Goal: Information Seeking & Learning: Check status

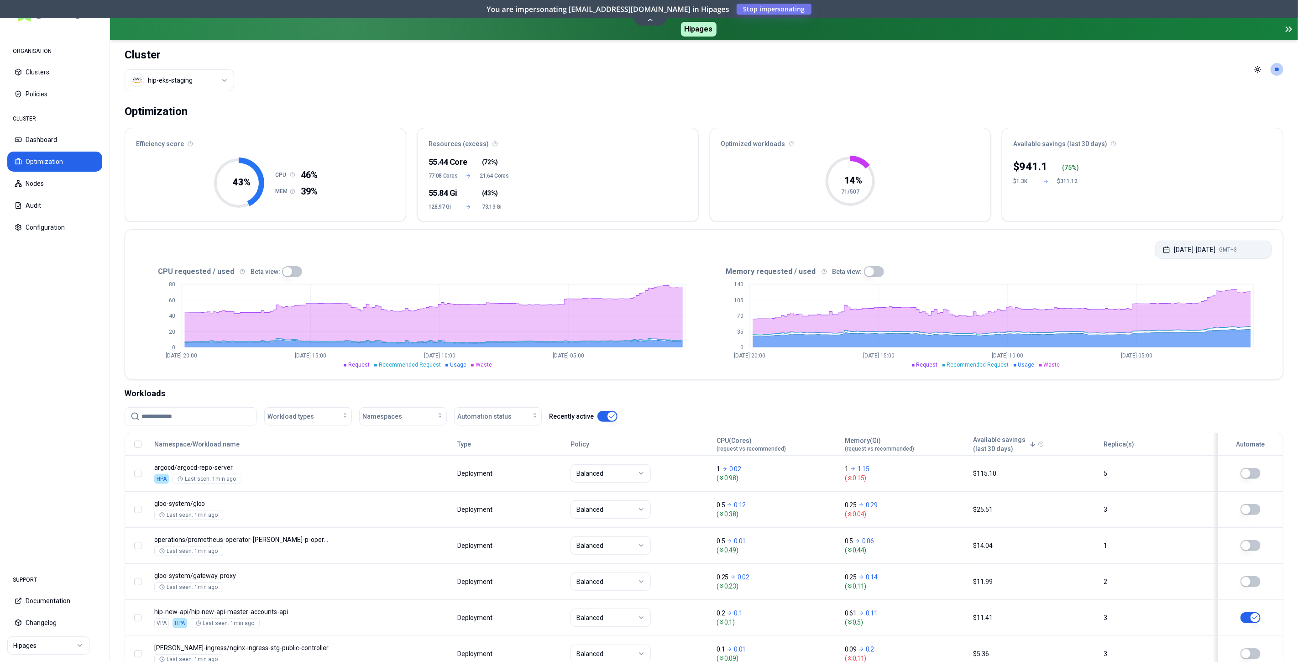
click at [1204, 251] on button "[DATE] - [DATE] GMT+3" at bounding box center [1213, 250] width 117 height 18
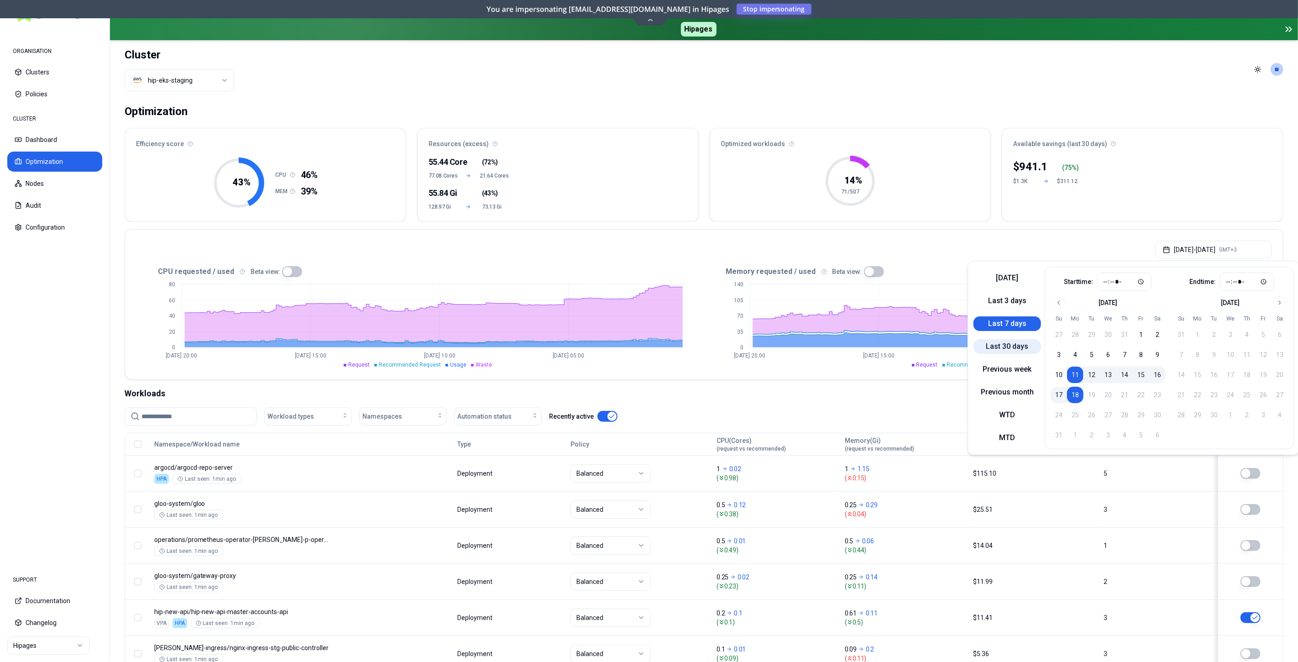
click at [1013, 344] on button "Last 30 days" at bounding box center [1008, 346] width 68 height 15
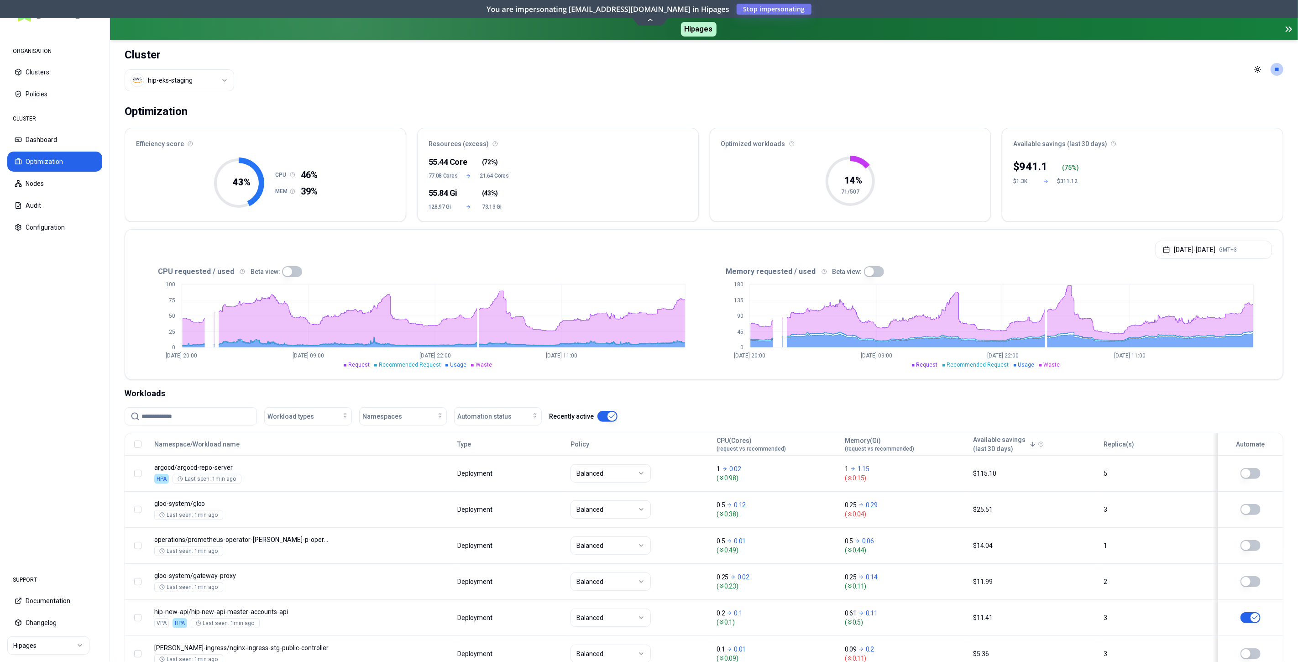
click at [33, 648] on html "ORGANISATION Clusters Policies CLUSTER Dashboard Optimization Nodes Audit Confi…" at bounding box center [649, 331] width 1298 height 662
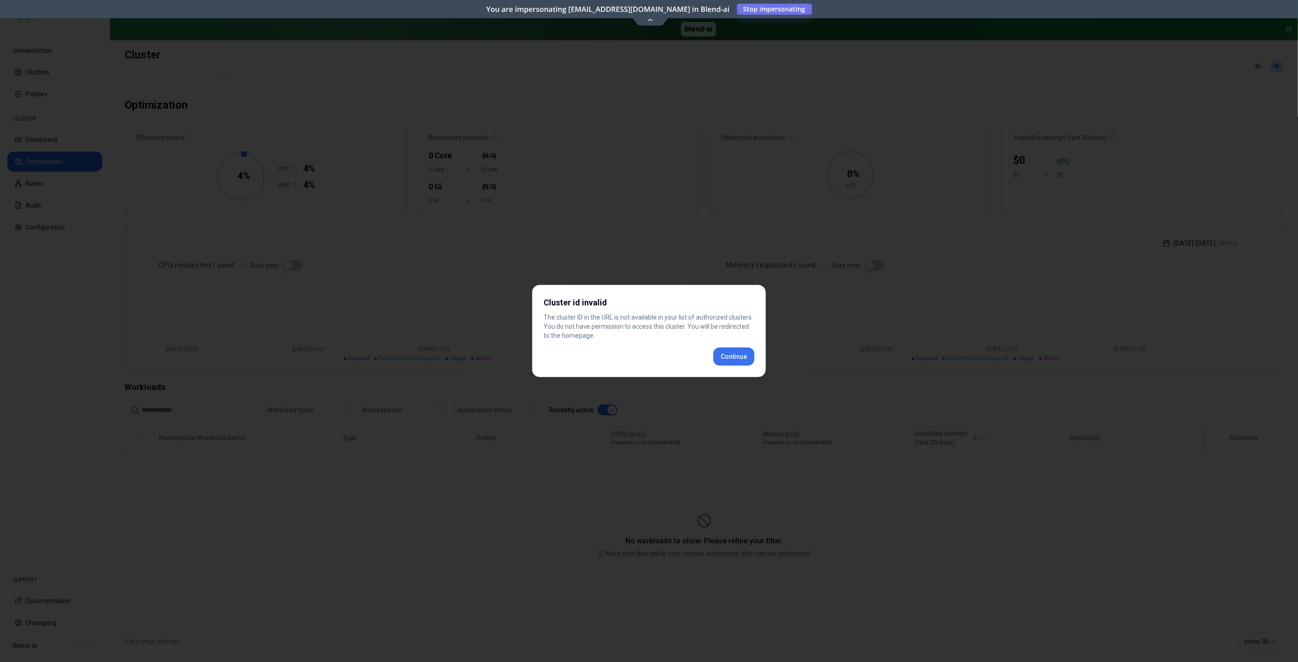
click at [749, 349] on button "Continue" at bounding box center [733, 356] width 41 height 18
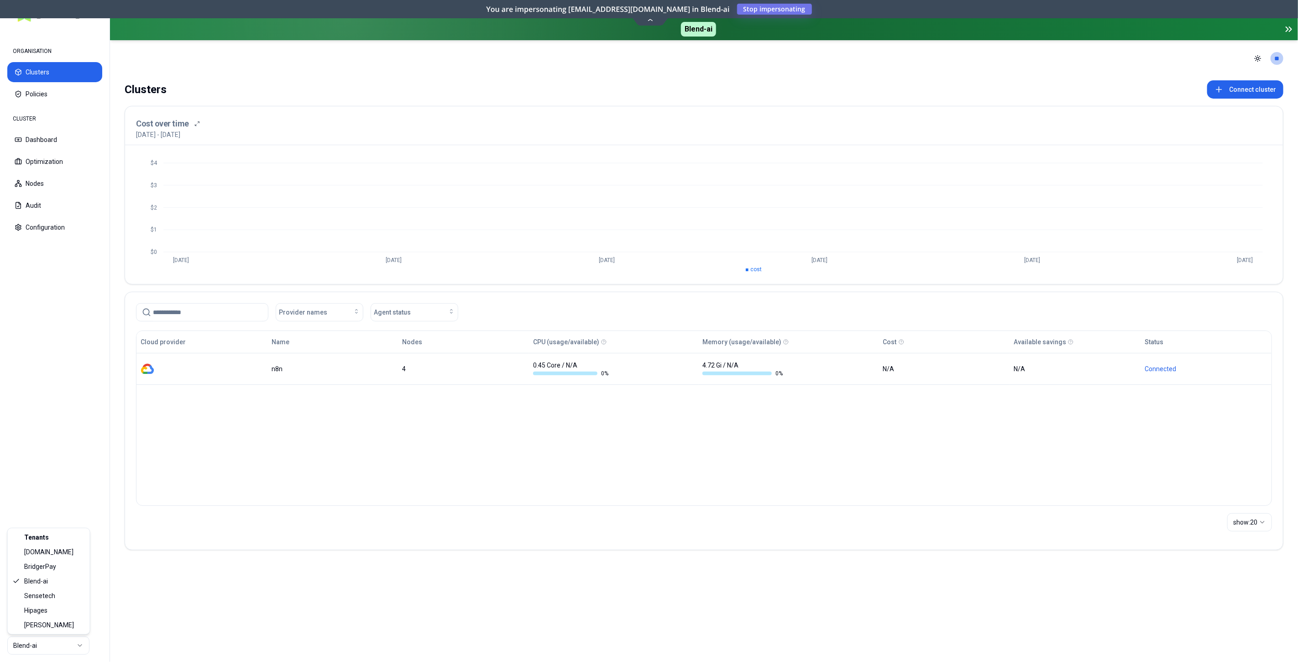
click at [63, 650] on html "ORGANISATION Clusters Policies CLUSTER Dashboard Optimization Nodes Audit Confi…" at bounding box center [649, 331] width 1298 height 662
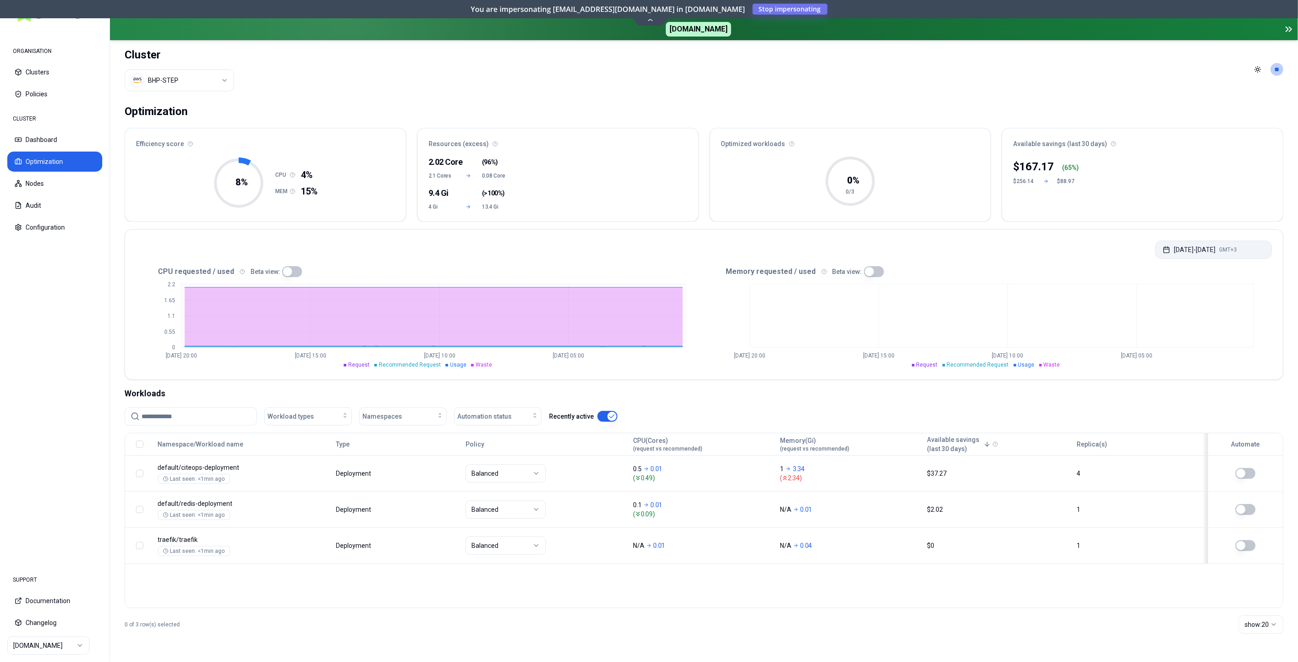
click at [1162, 248] on button "[DATE] - [DATE] GMT+3" at bounding box center [1213, 250] width 117 height 18
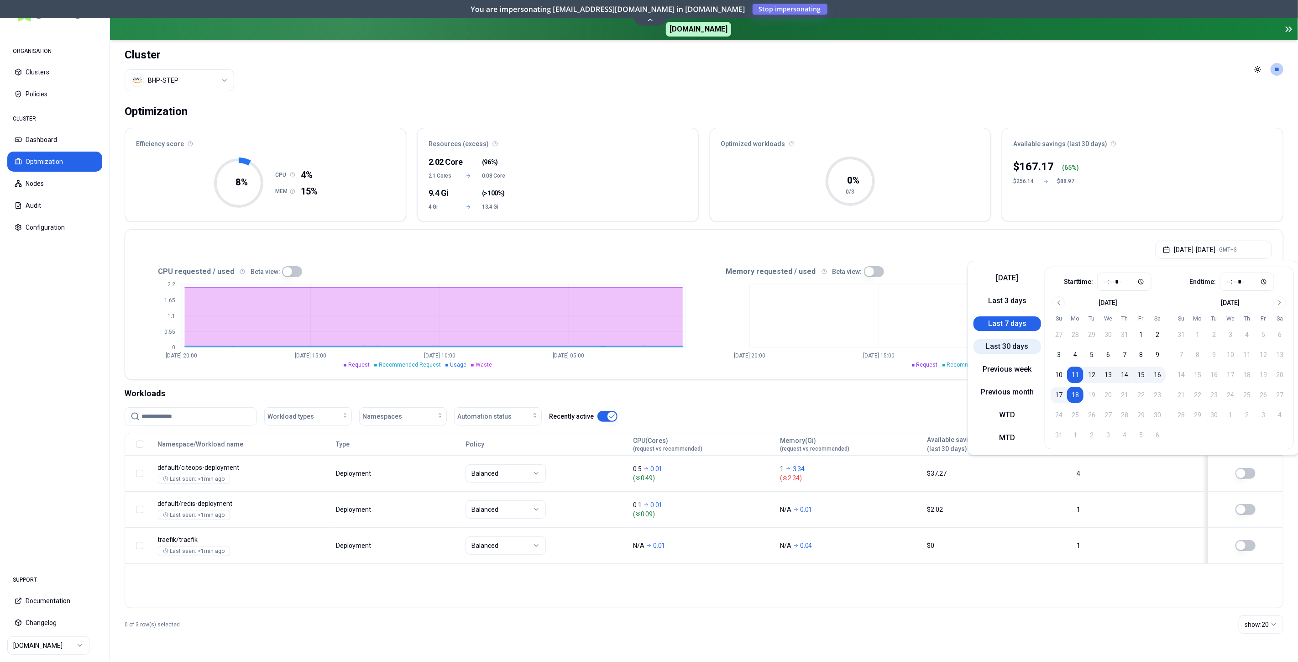
click at [1014, 353] on button "Last 30 days" at bounding box center [1008, 346] width 68 height 15
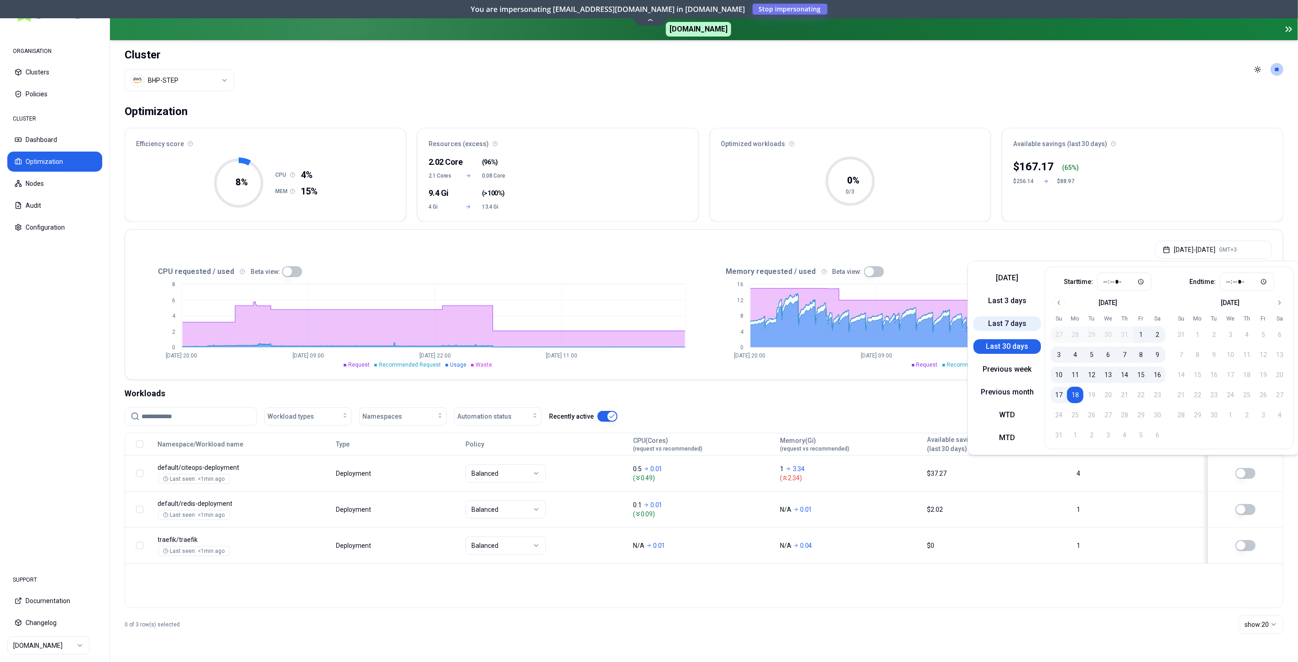
click at [1000, 320] on button "Last 7 days" at bounding box center [1008, 323] width 68 height 15
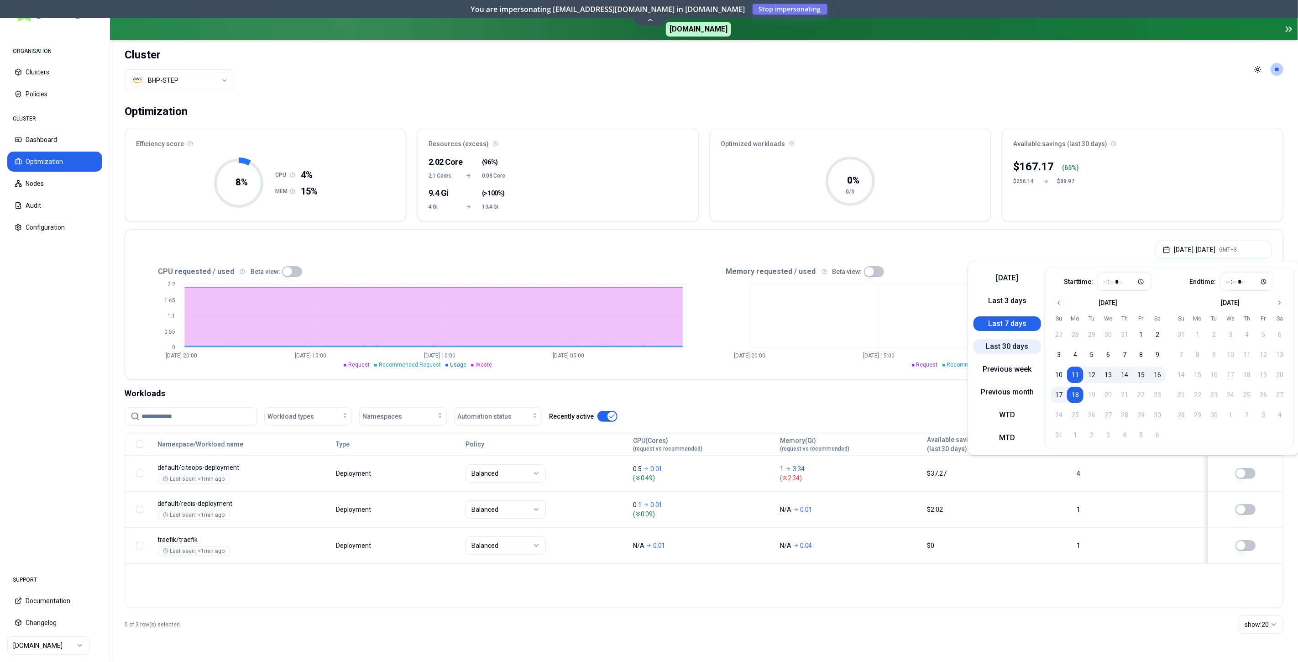
click at [1003, 352] on button "Last 30 days" at bounding box center [1008, 346] width 68 height 15
type input "*****"
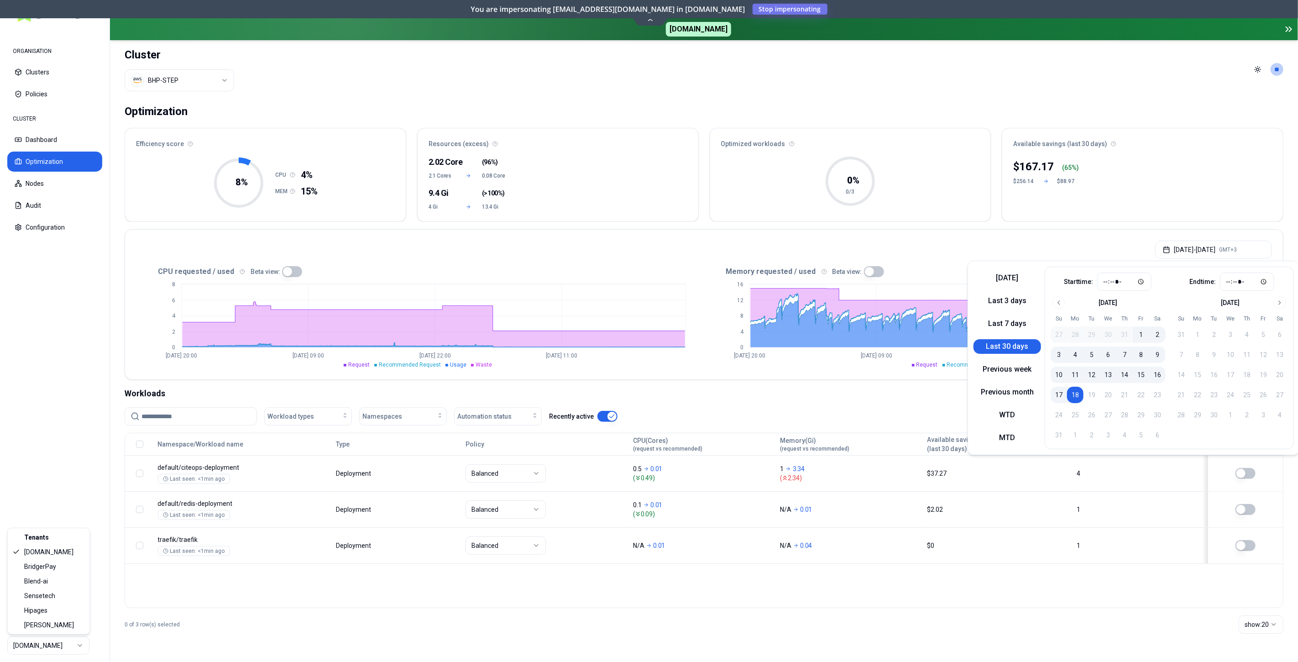
click at [76, 641] on html "ORGANISATION Clusters Policies CLUSTER Dashboard Optimization Nodes Audit Confi…" at bounding box center [649, 331] width 1298 height 662
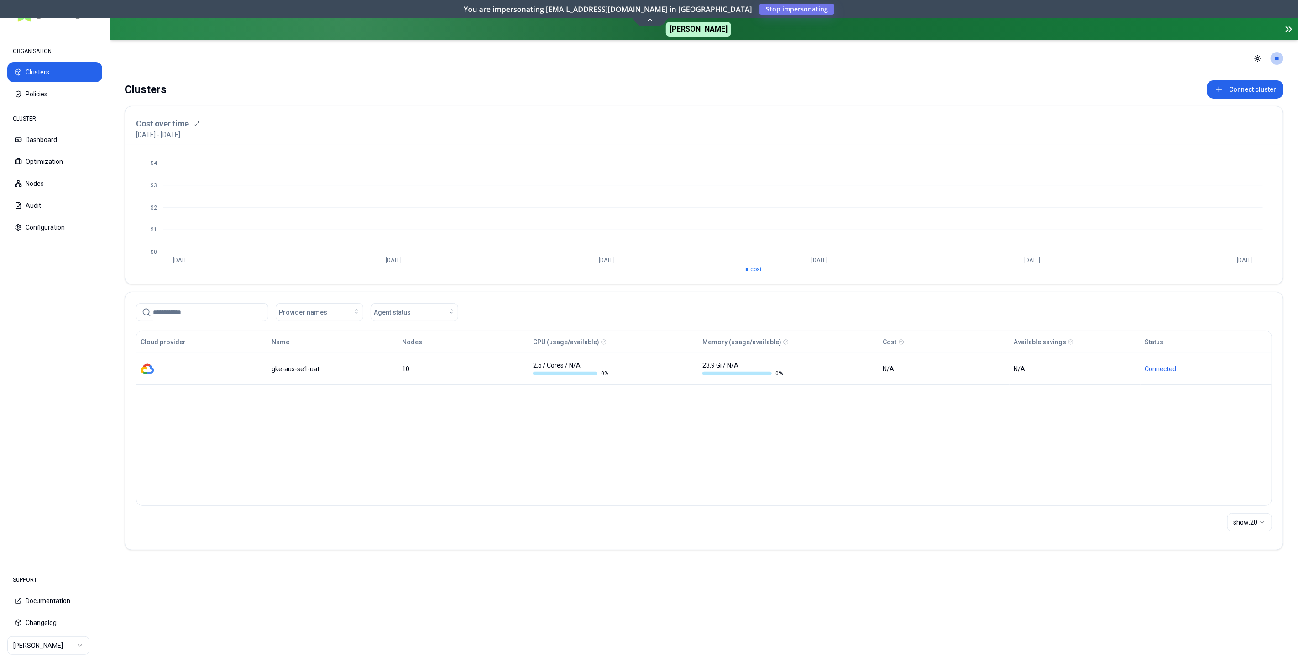
click at [40, 640] on html "ORGANISATION Clusters Policies CLUSTER Dashboard Optimization Nodes Audit Confi…" at bounding box center [649, 331] width 1298 height 662
click at [44, 157] on html "ORGANISATION Clusters Policies CLUSTER Dashboard Optimization Nodes Audit Confi…" at bounding box center [649, 331] width 1298 height 662
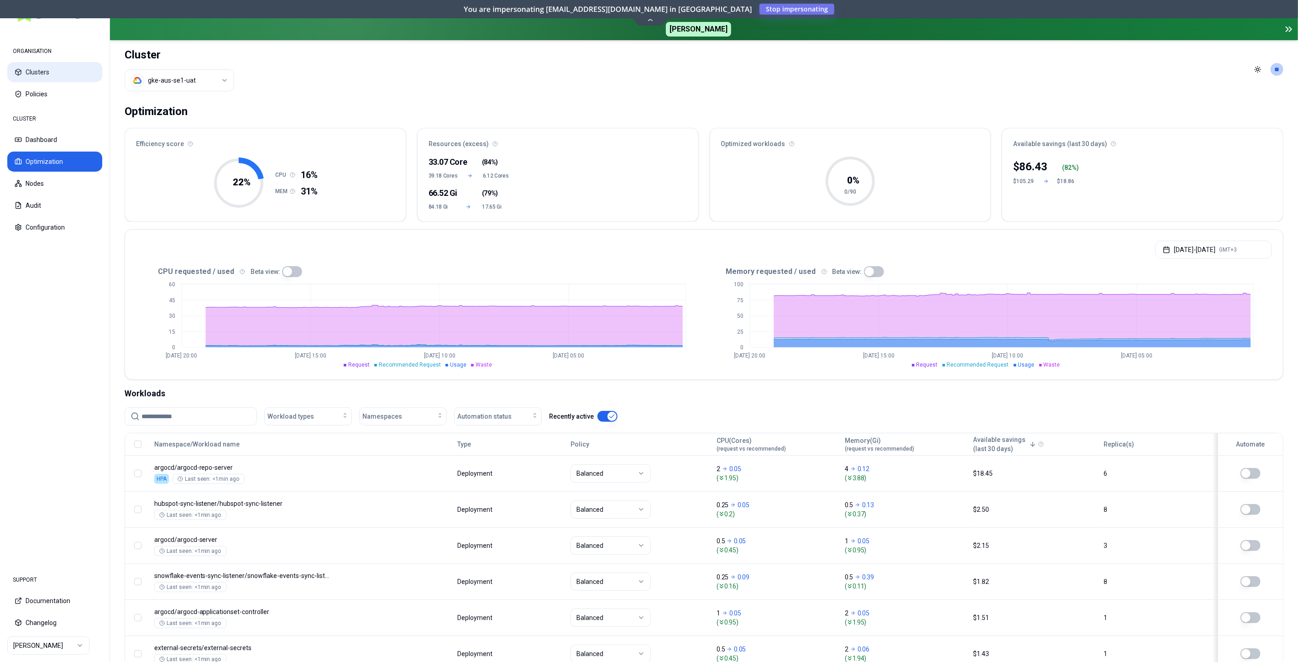
click at [34, 68] on button "Clusters" at bounding box center [54, 72] width 95 height 20
click at [1197, 247] on button "[DATE] - [DATE] GMT+3" at bounding box center [1213, 250] width 117 height 18
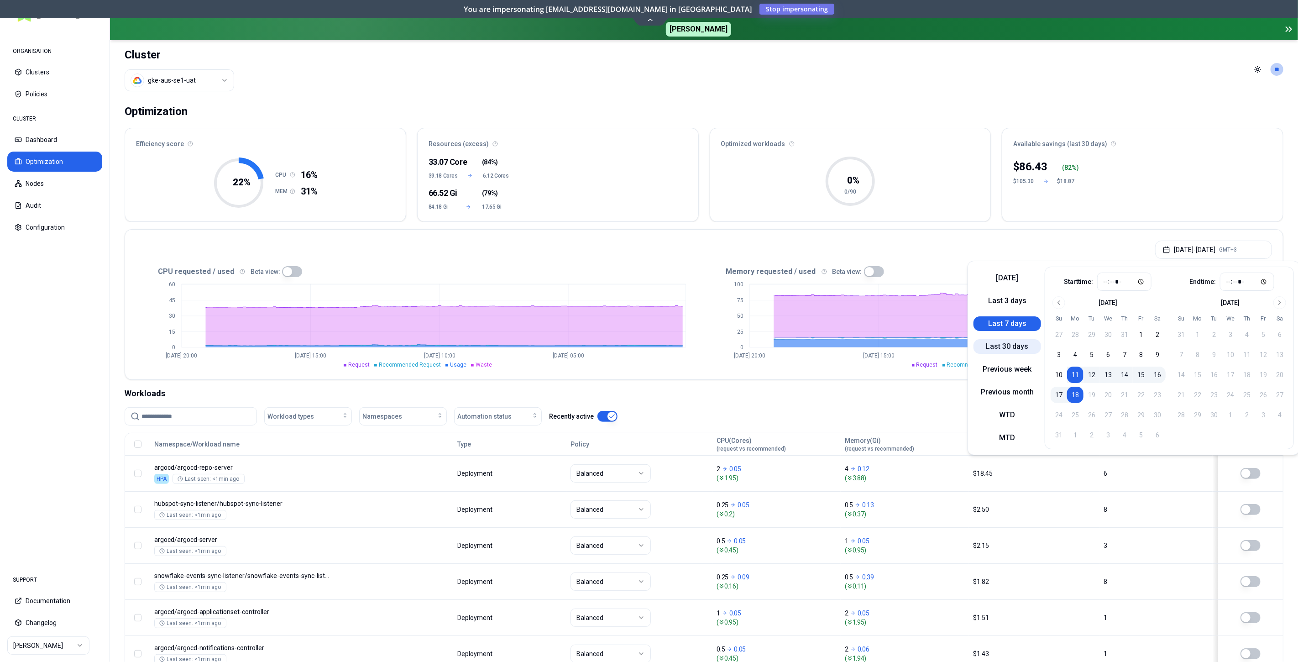
click at [1009, 342] on button "Last 30 days" at bounding box center [1008, 346] width 68 height 15
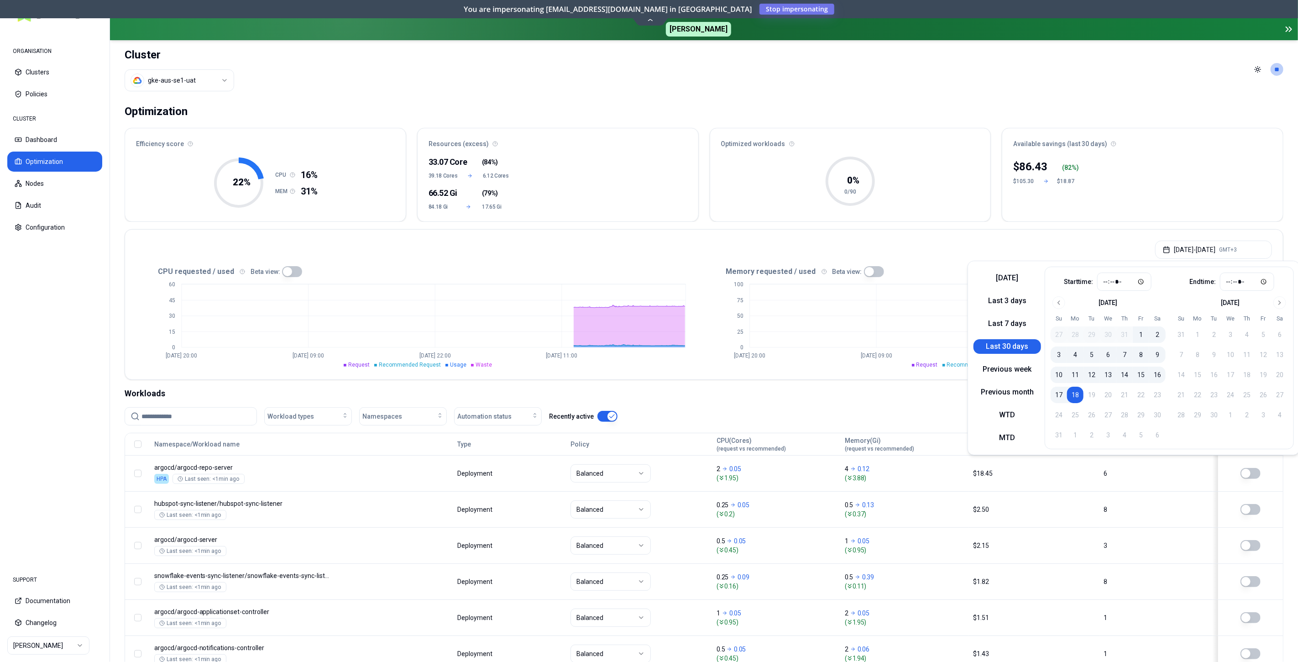
click at [1123, 234] on div "[DATE] - [DATE] GMT+3" at bounding box center [704, 247] width 1158 height 35
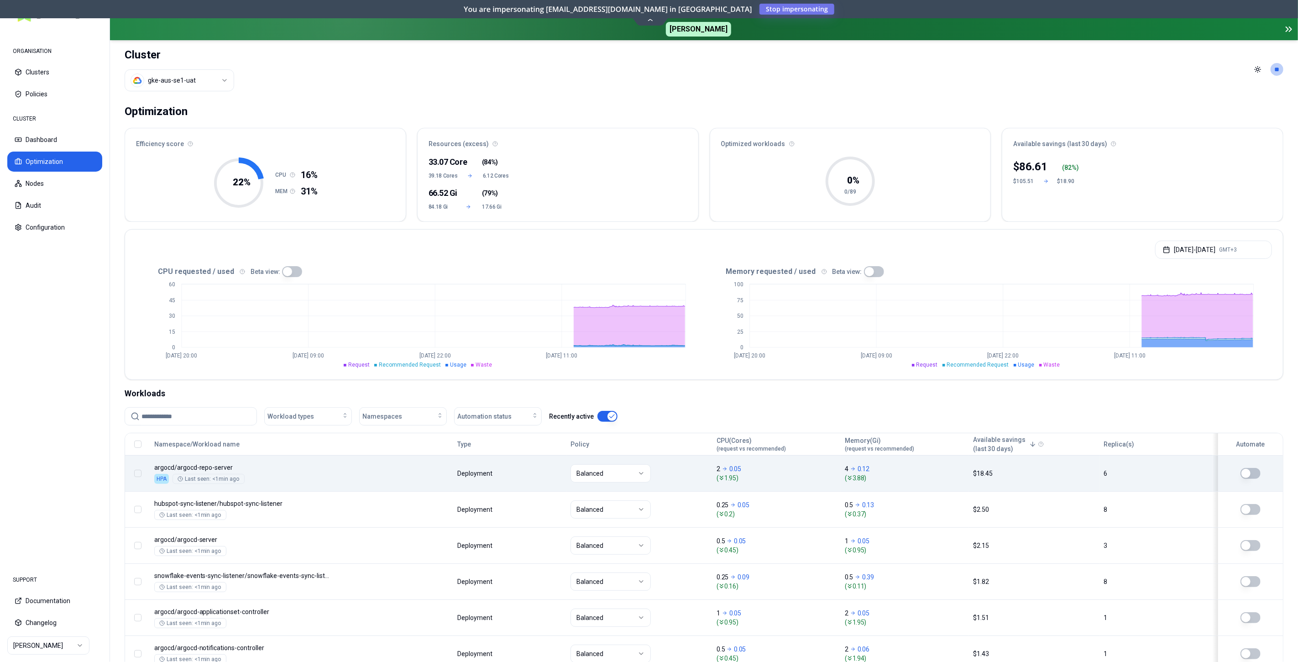
click at [380, 469] on body "ORGANISATION Clusters Policies CLUSTER Dashboard Optimization Nodes Audit Confi…" at bounding box center [649, 331] width 1298 height 662
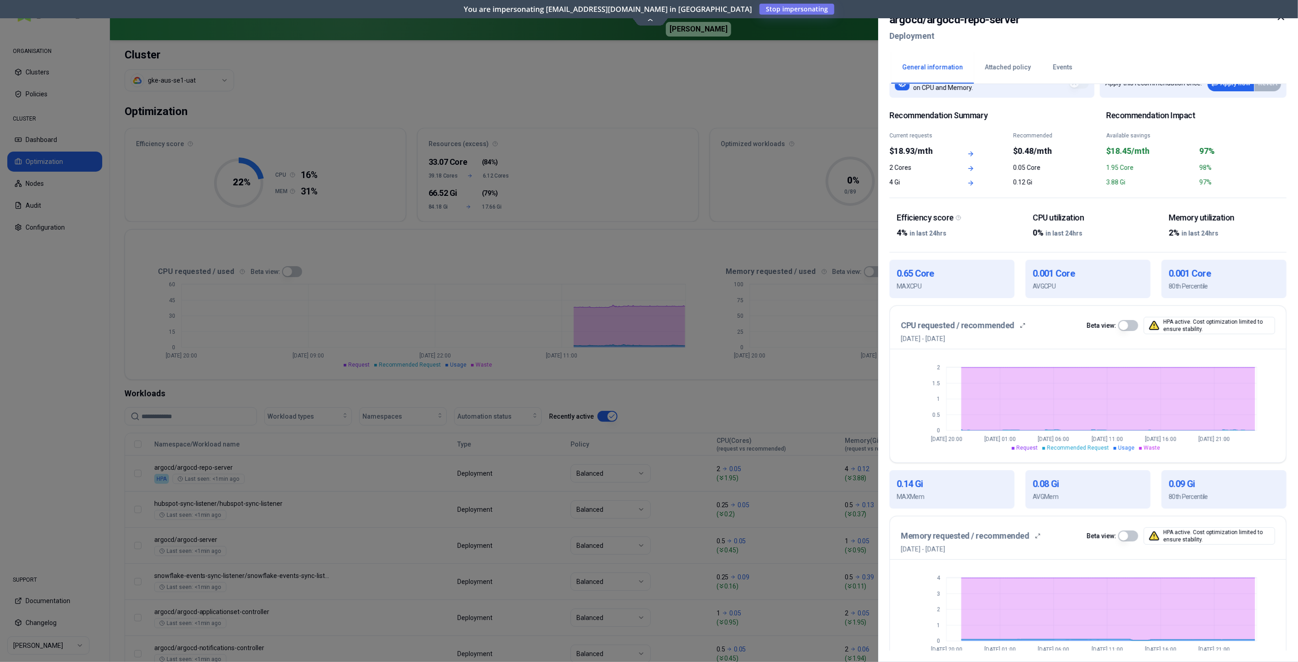
scroll to position [49, 0]
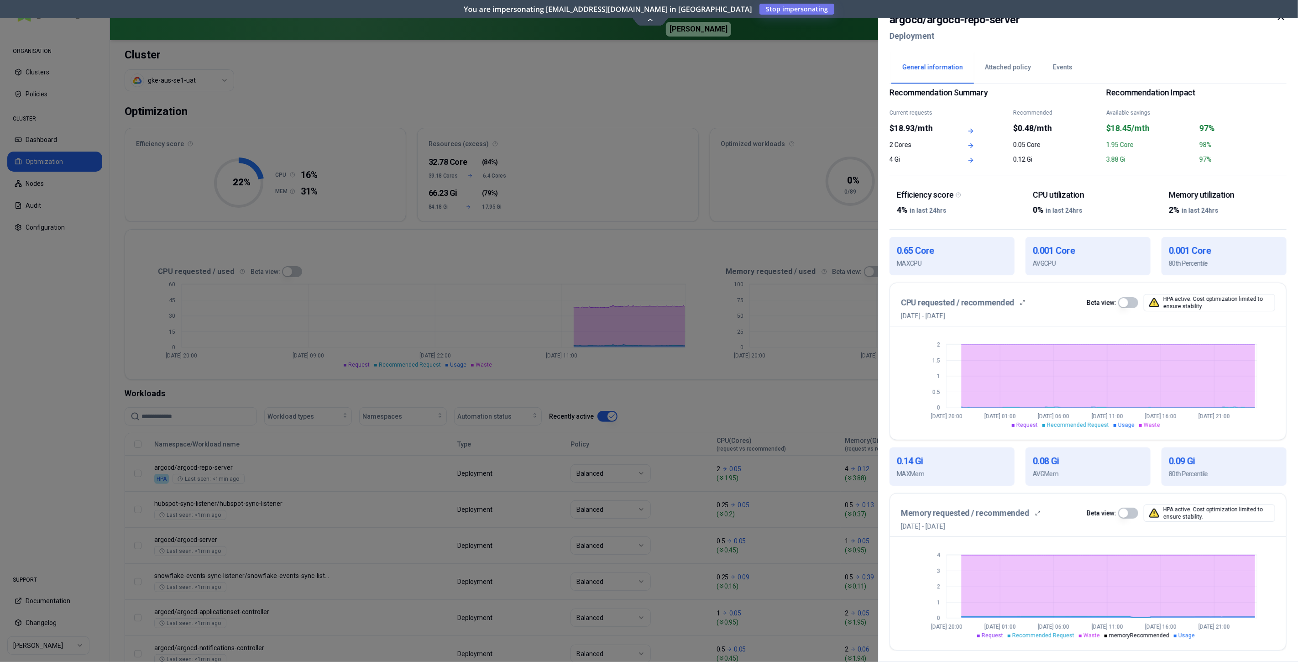
drag, startPoint x: 1279, startPoint y: 22, endPoint x: 1075, endPoint y: 85, distance: 214.0
click at [1279, 21] on icon at bounding box center [1281, 16] width 11 height 11
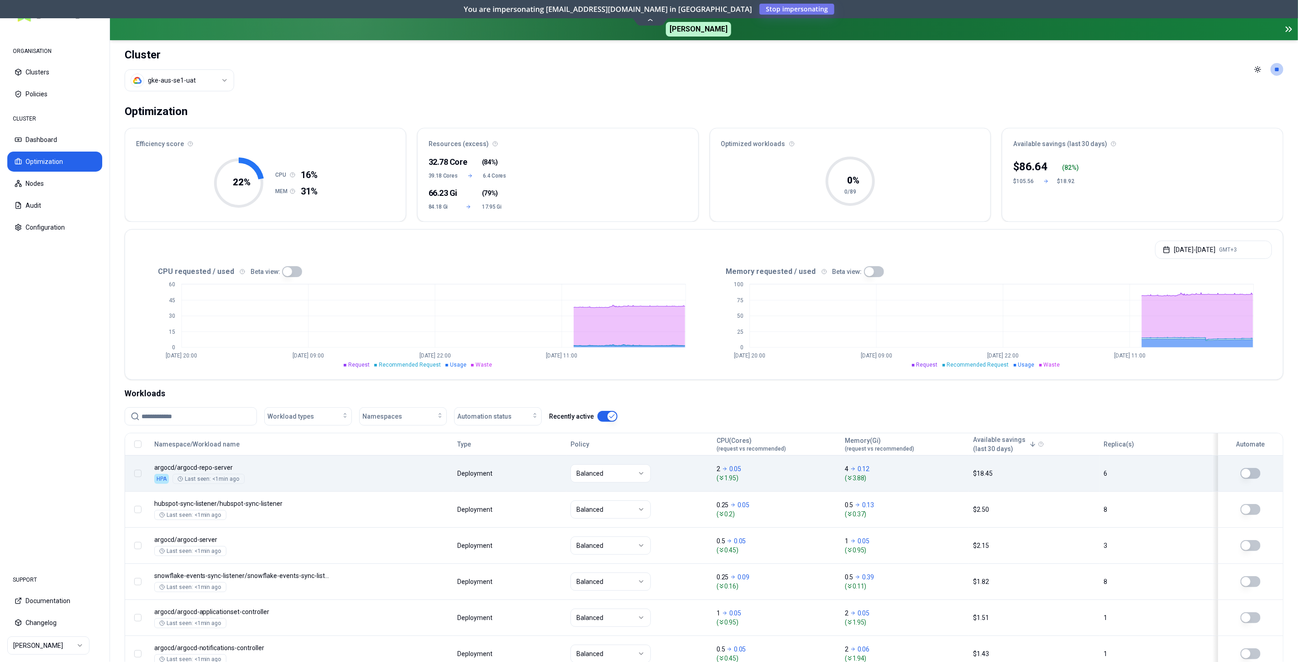
click at [419, 479] on body "ORGANISATION Clusters Policies CLUSTER Dashboard Optimization Nodes Audit Confi…" at bounding box center [649, 331] width 1298 height 662
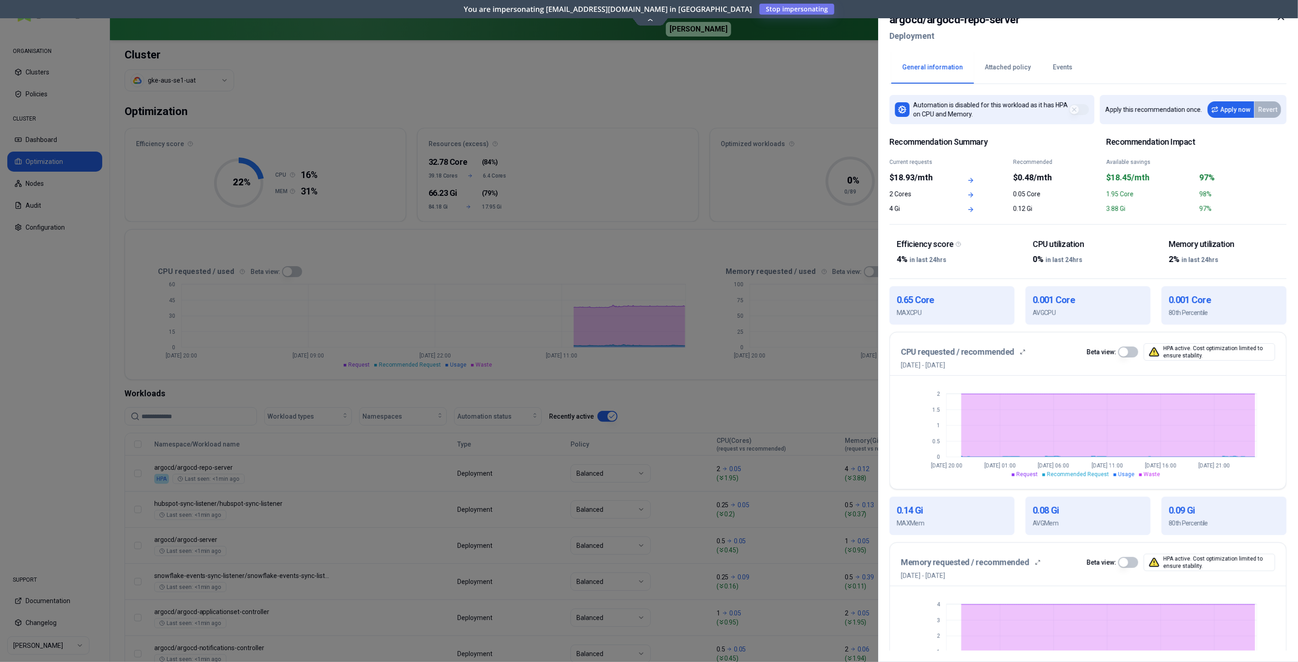
click at [1283, 15] on icon at bounding box center [1281, 16] width 5 height 5
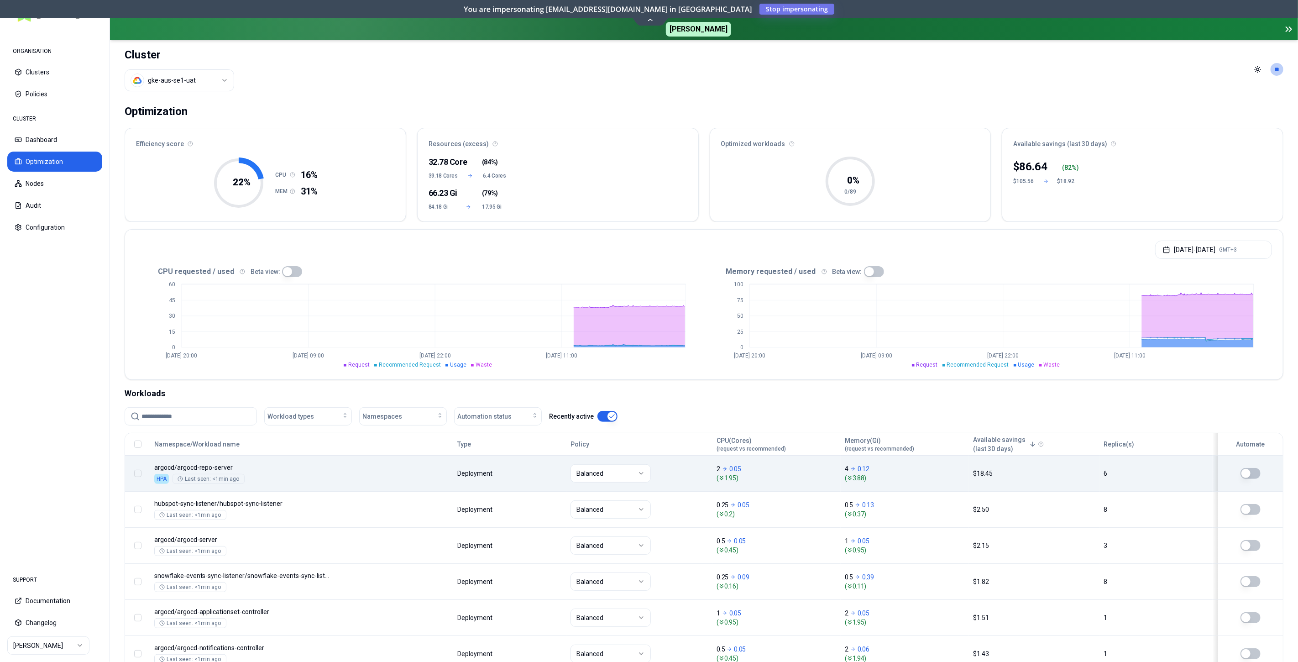
click at [342, 475] on body "ORGANISATION Clusters Policies CLUSTER Dashboard Optimization Nodes Audit Confi…" at bounding box center [649, 331] width 1298 height 662
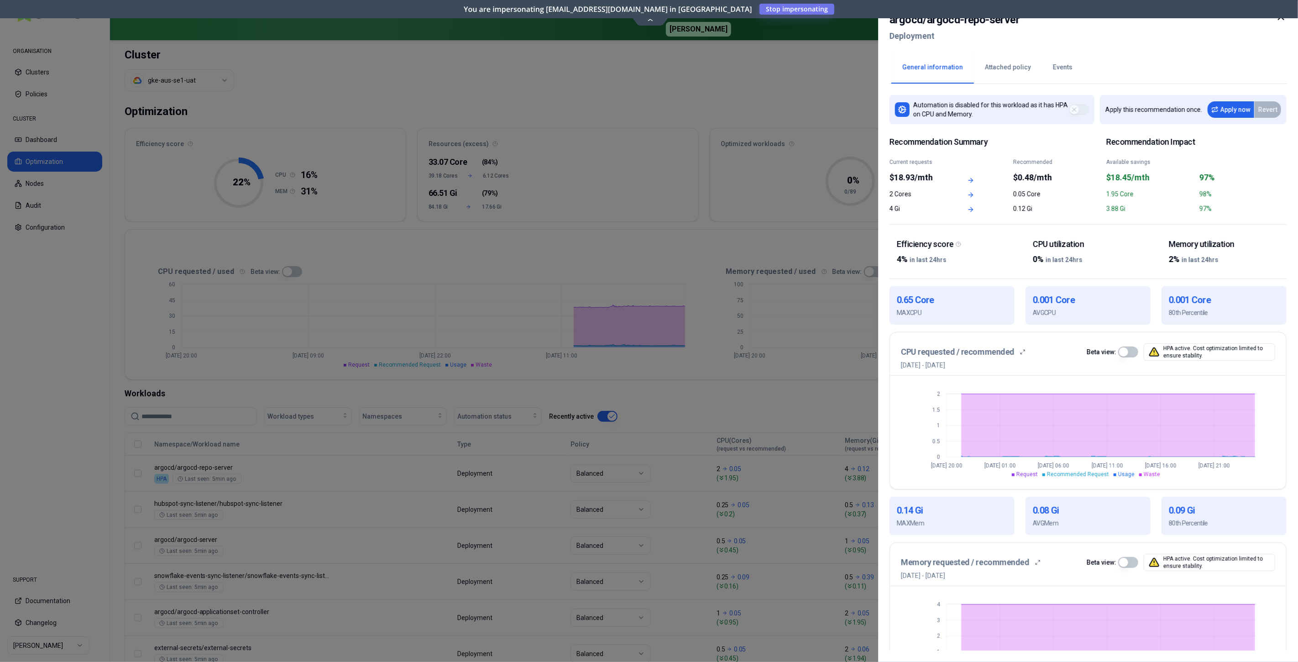
click at [1279, 21] on icon at bounding box center [1281, 16] width 11 height 11
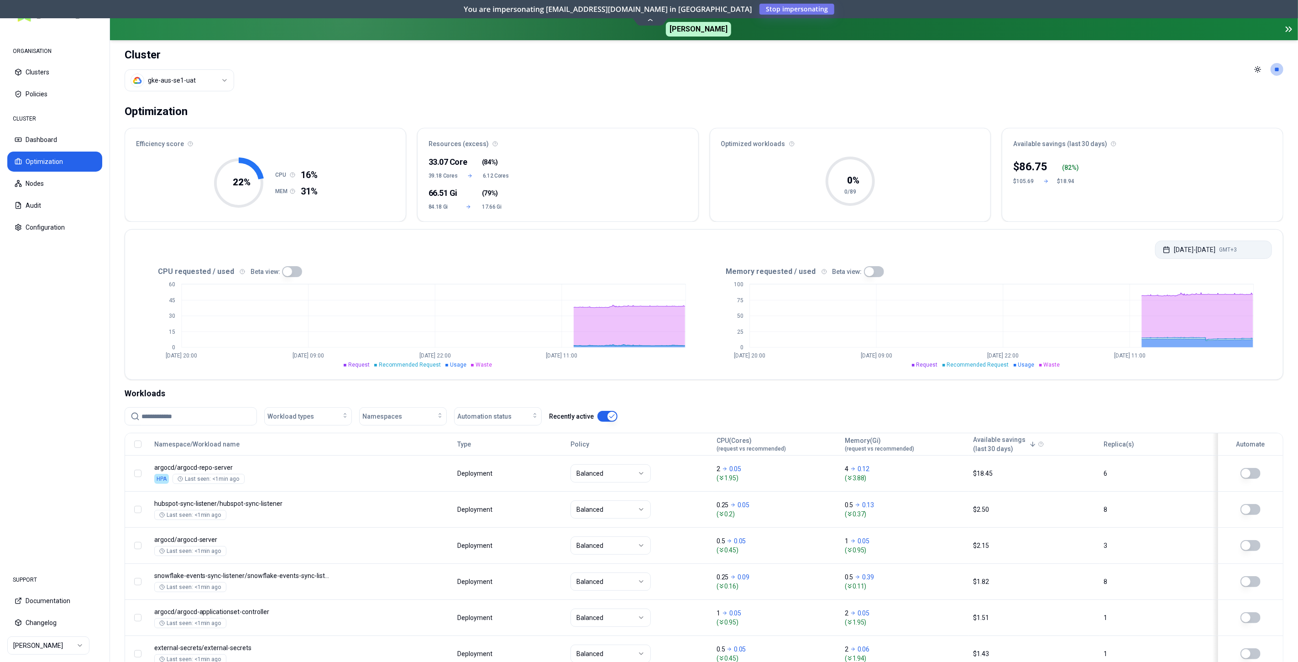
click at [1163, 248] on icon "button" at bounding box center [1166, 249] width 7 height 7
